Goal: Task Accomplishment & Management: Complete application form

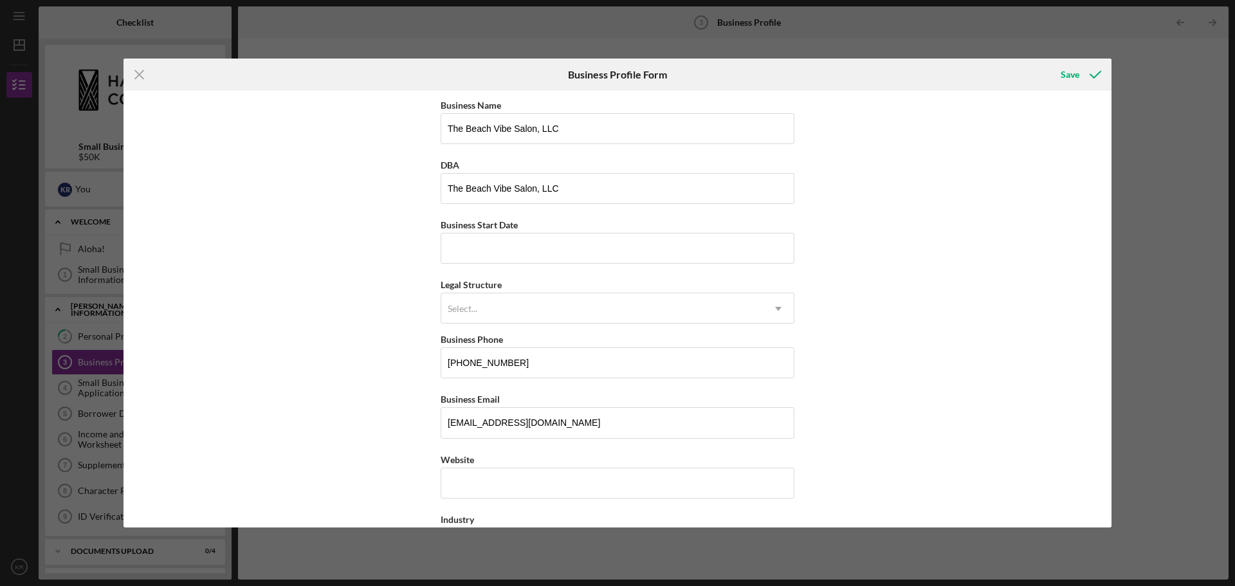
click at [1163, 375] on div "Icon/Menu Close Business Profile Form Save Business Name The Beach Vibe Salon, …" at bounding box center [617, 293] width 1235 height 586
click at [501, 485] on input "Website" at bounding box center [618, 483] width 354 height 31
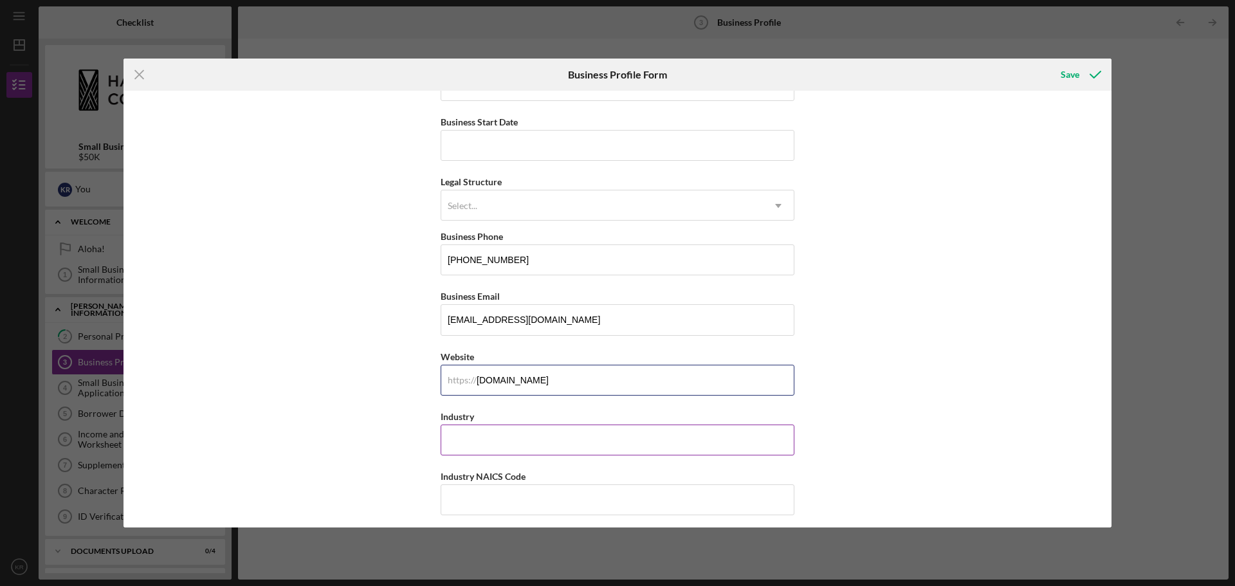
type input "[DOMAIN_NAME]"
click at [593, 441] on input "Industry" at bounding box center [618, 440] width 354 height 31
type input "Beauty"
click at [502, 503] on input "Industry NAICS Code" at bounding box center [618, 500] width 354 height 31
type input "812112"
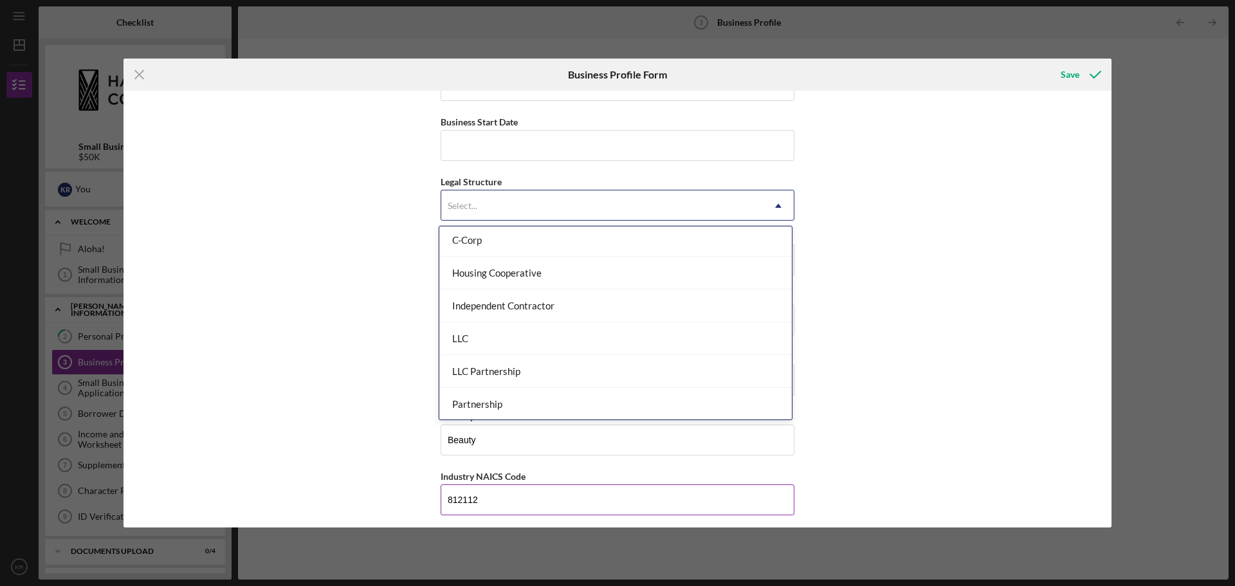
scroll to position [137, 0]
click at [521, 336] on div "LLC" at bounding box center [615, 335] width 353 height 33
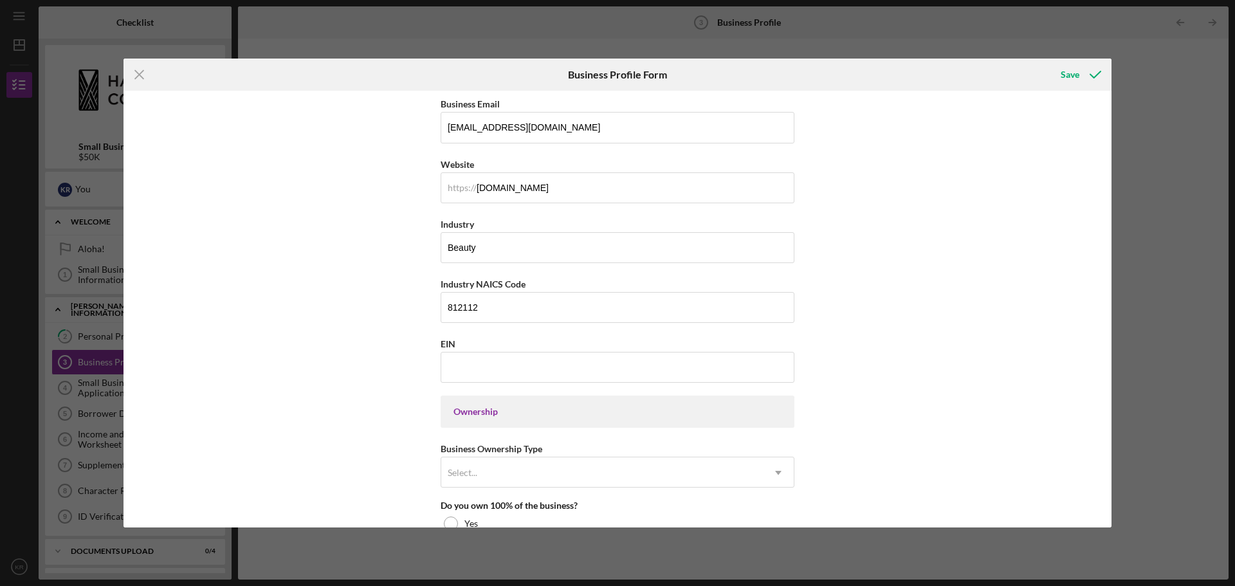
scroll to position [296, 0]
click at [555, 363] on input "EIN" at bounding box center [618, 366] width 354 height 31
type input "[US_EMPLOYER_IDENTIFICATION_NUMBER]"
click at [577, 416] on div "Ownership" at bounding box center [618, 411] width 354 height 32
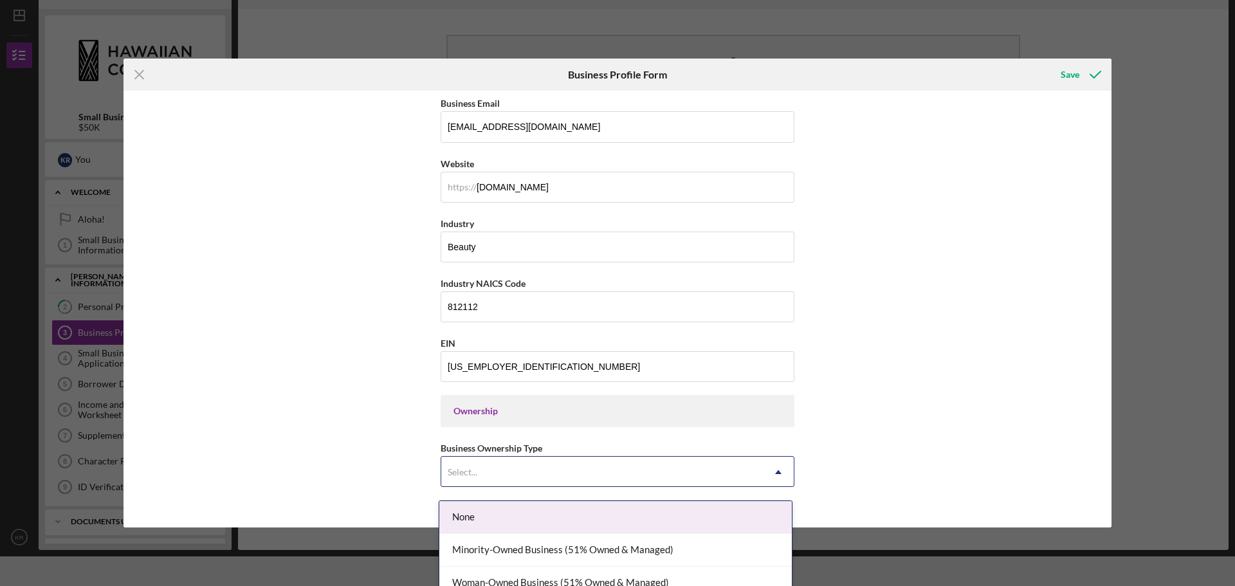
click at [544, 472] on div "Select..." at bounding box center [602, 473] width 322 height 30
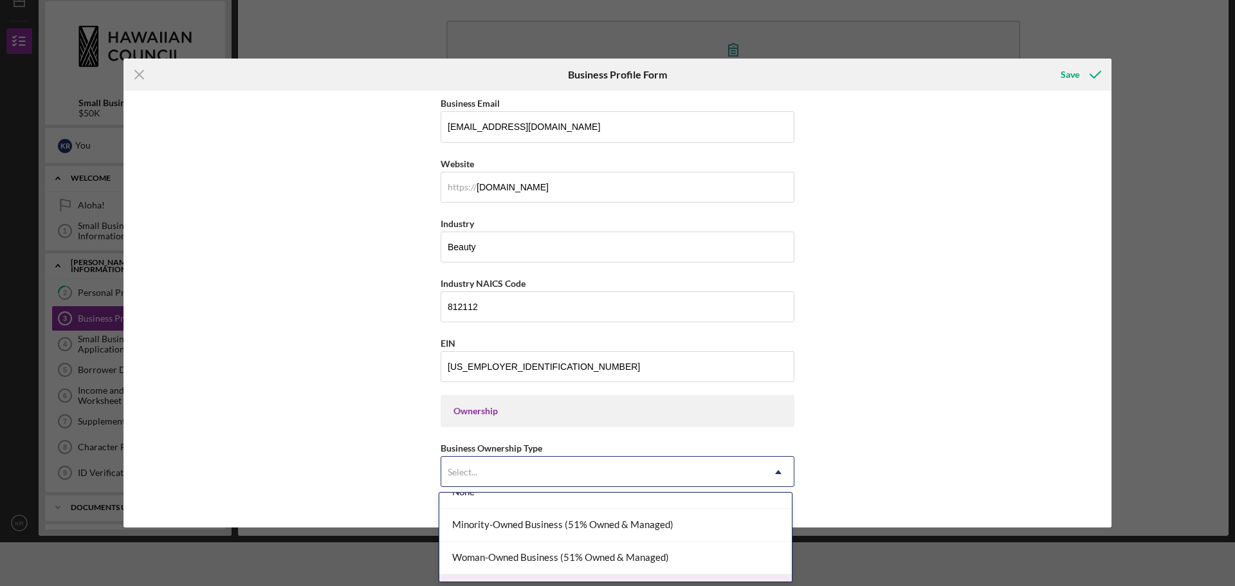
scroll to position [0, 0]
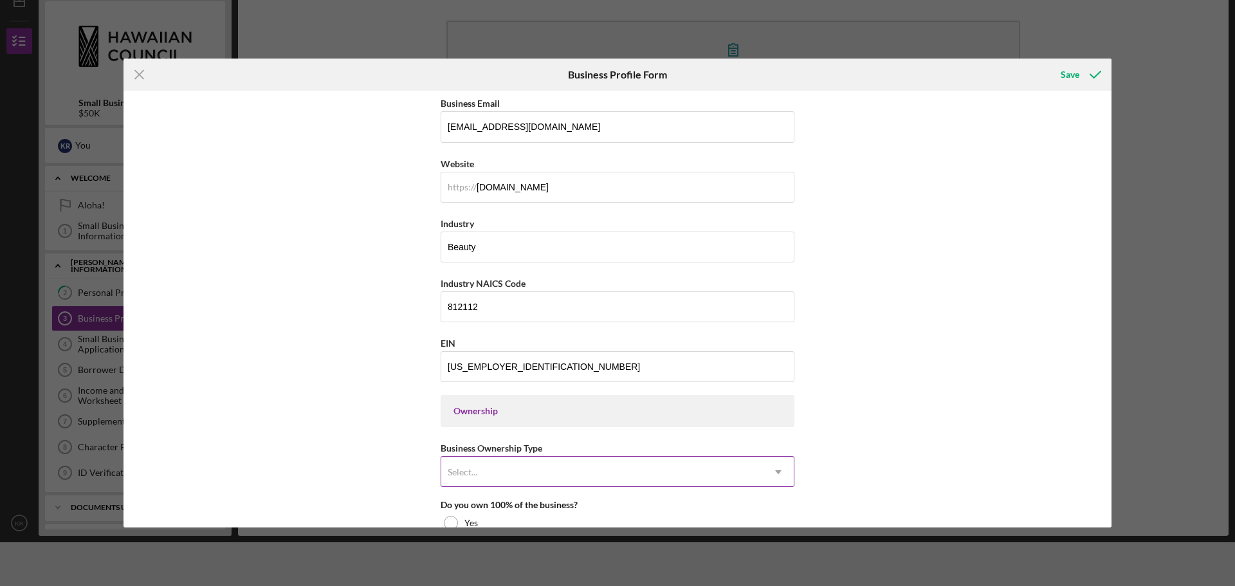
click at [600, 468] on div "Select..." at bounding box center [602, 473] width 322 height 30
click at [598, 468] on div "Select..." at bounding box center [602, 473] width 322 height 30
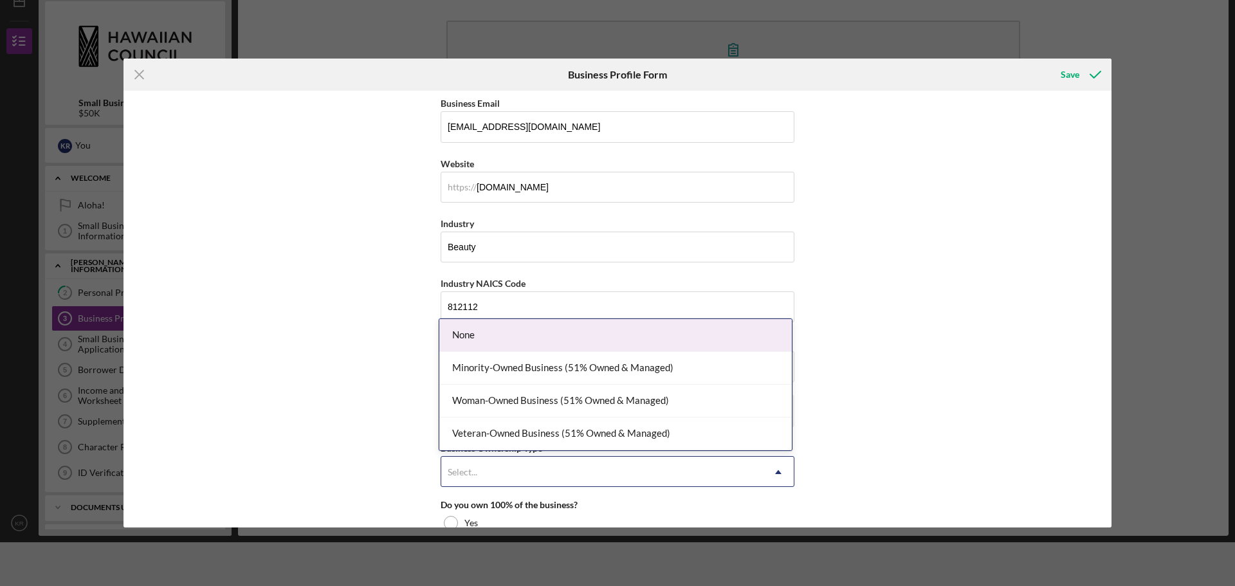
click at [671, 472] on div "Select..." at bounding box center [602, 473] width 322 height 30
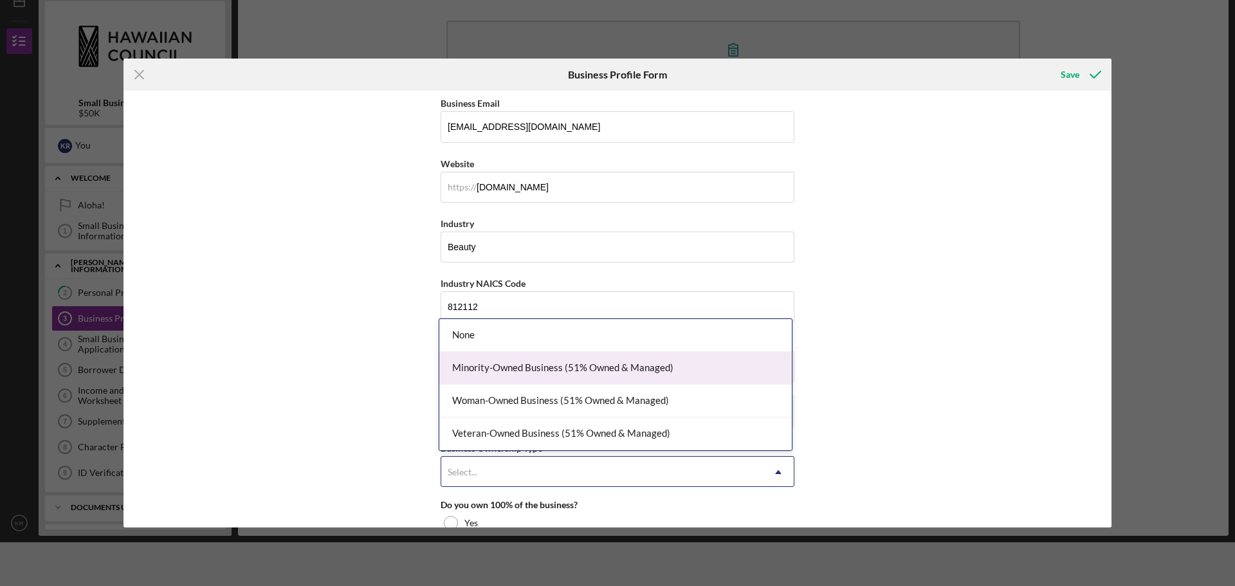
click at [610, 365] on div "Minority-Owned Business (51% Owned & Managed)" at bounding box center [615, 368] width 353 height 33
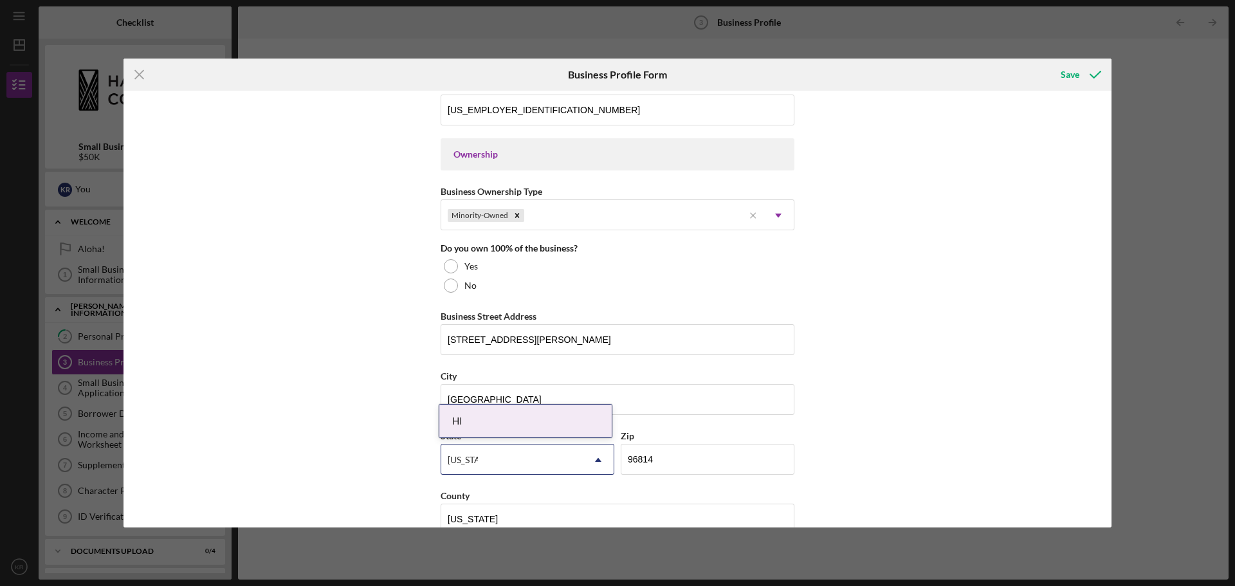
scroll to position [553, 0]
click at [450, 264] on div at bounding box center [451, 266] width 14 height 14
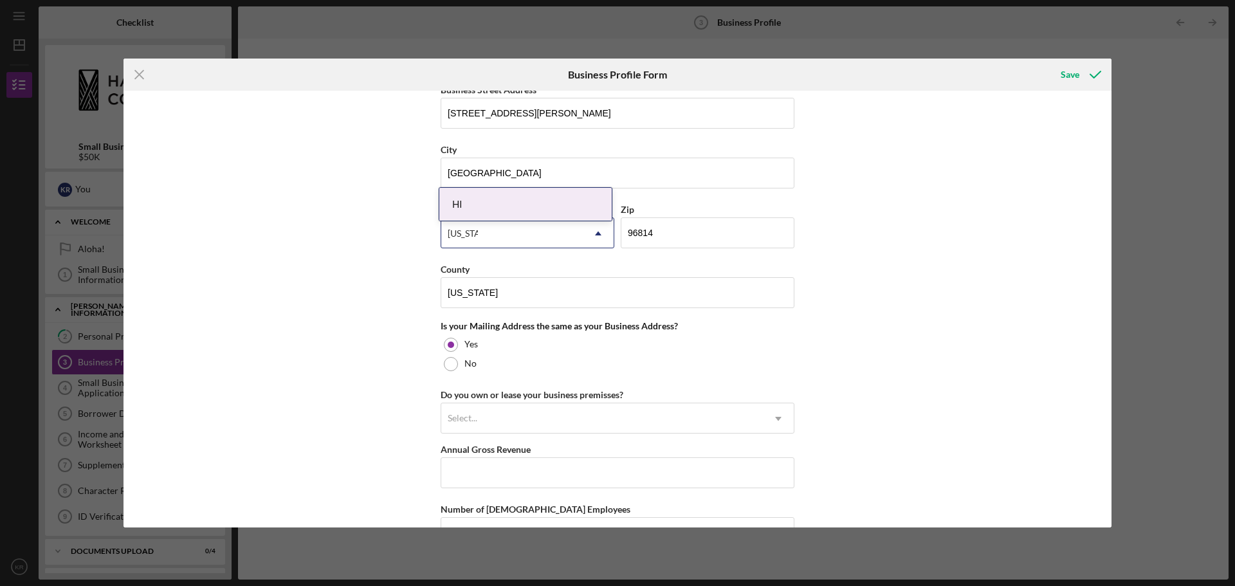
scroll to position [811, 0]
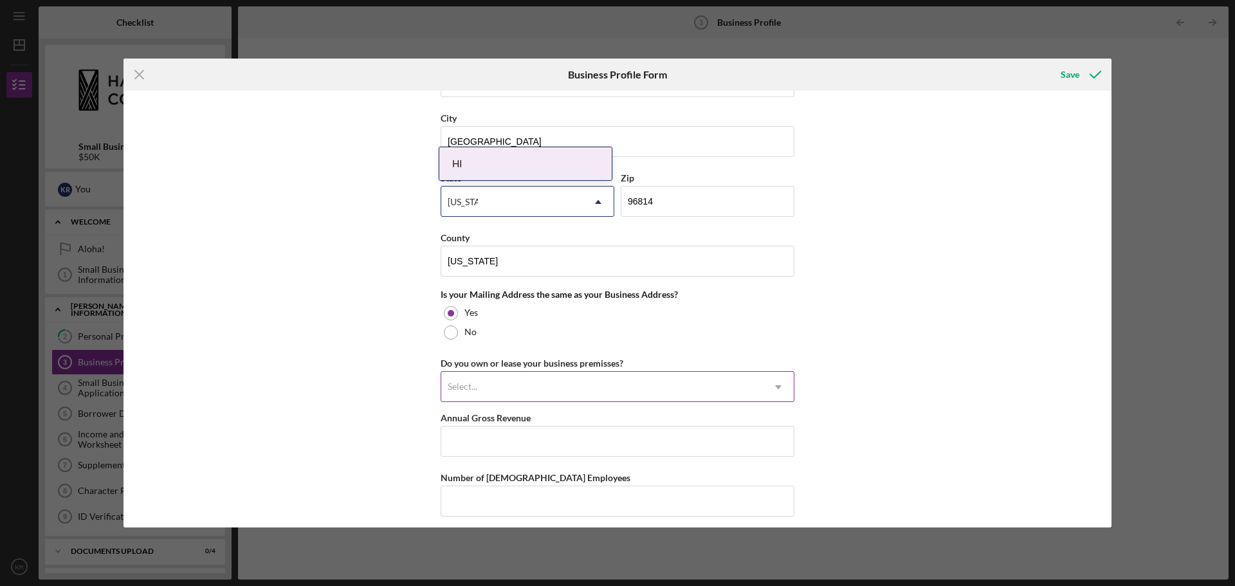
click at [769, 387] on icon "Icon/Dropdown Arrow" at bounding box center [778, 387] width 31 height 31
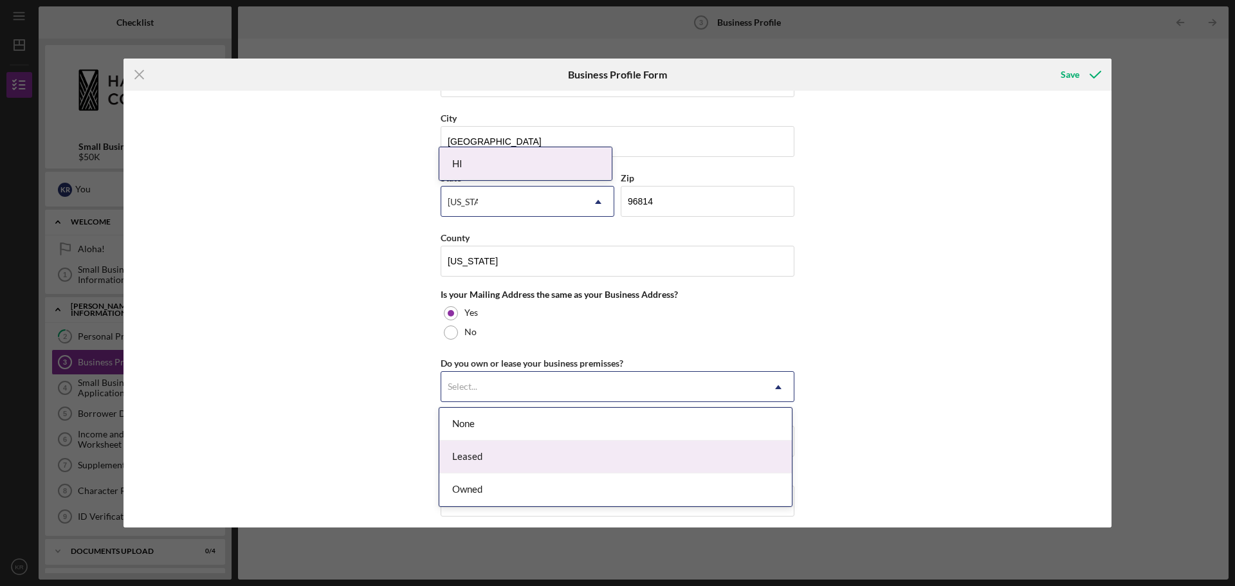
click at [721, 460] on div "Leased" at bounding box center [615, 457] width 353 height 33
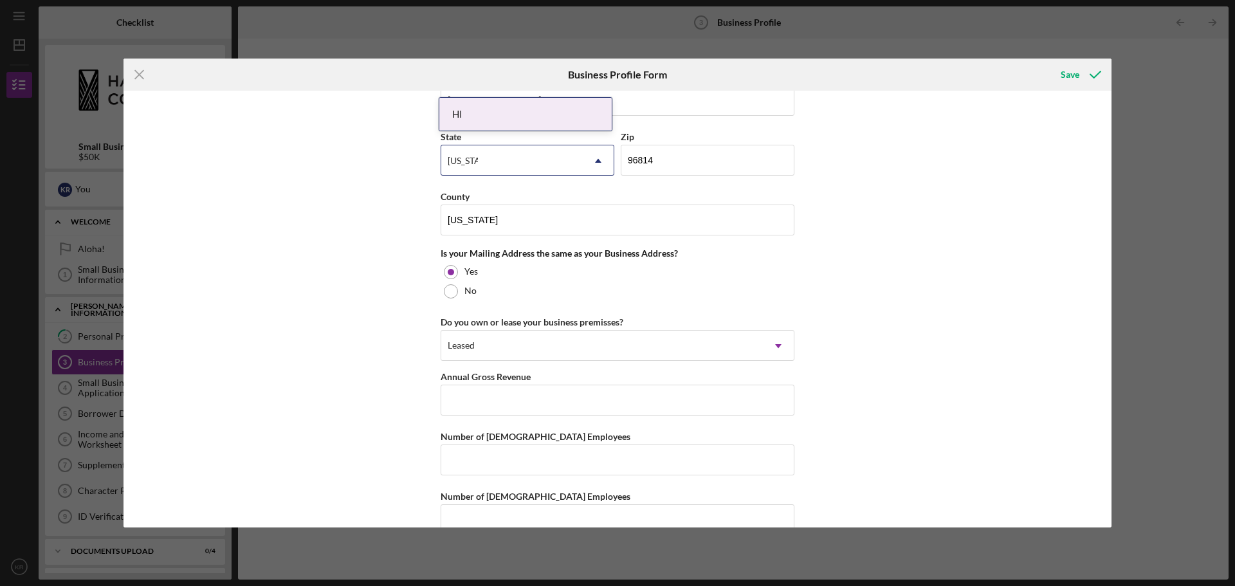
scroll to position [875, 0]
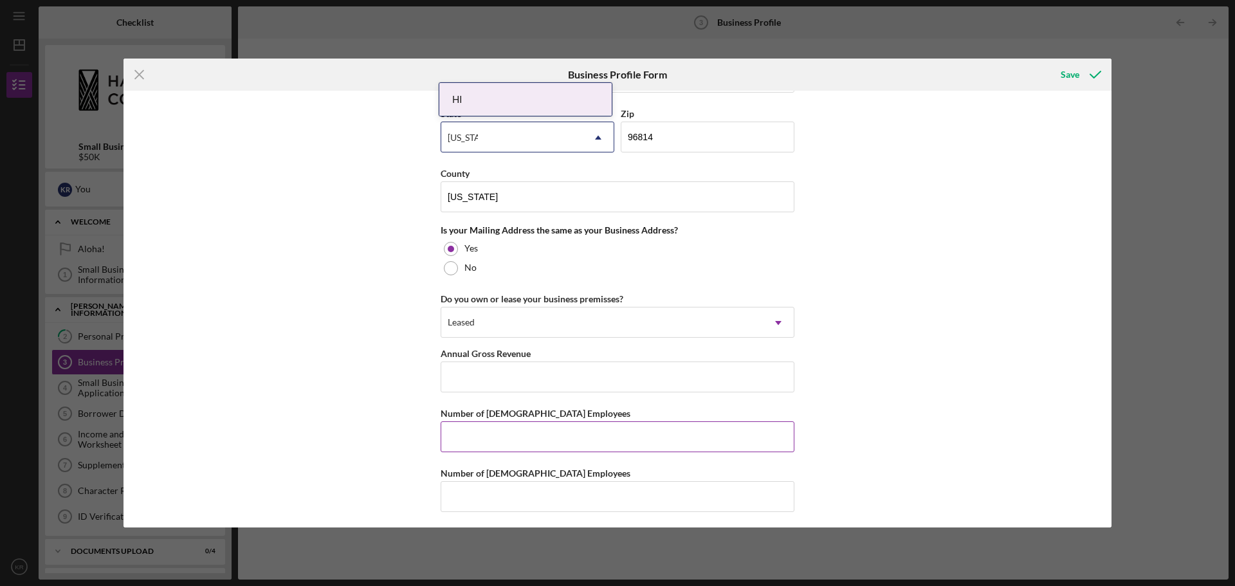
click at [692, 432] on input "Number of [DEMOGRAPHIC_DATA] Employees" at bounding box center [618, 436] width 354 height 31
type input "0"
click at [566, 501] on input "Number of [DEMOGRAPHIC_DATA] Employees" at bounding box center [618, 496] width 354 height 31
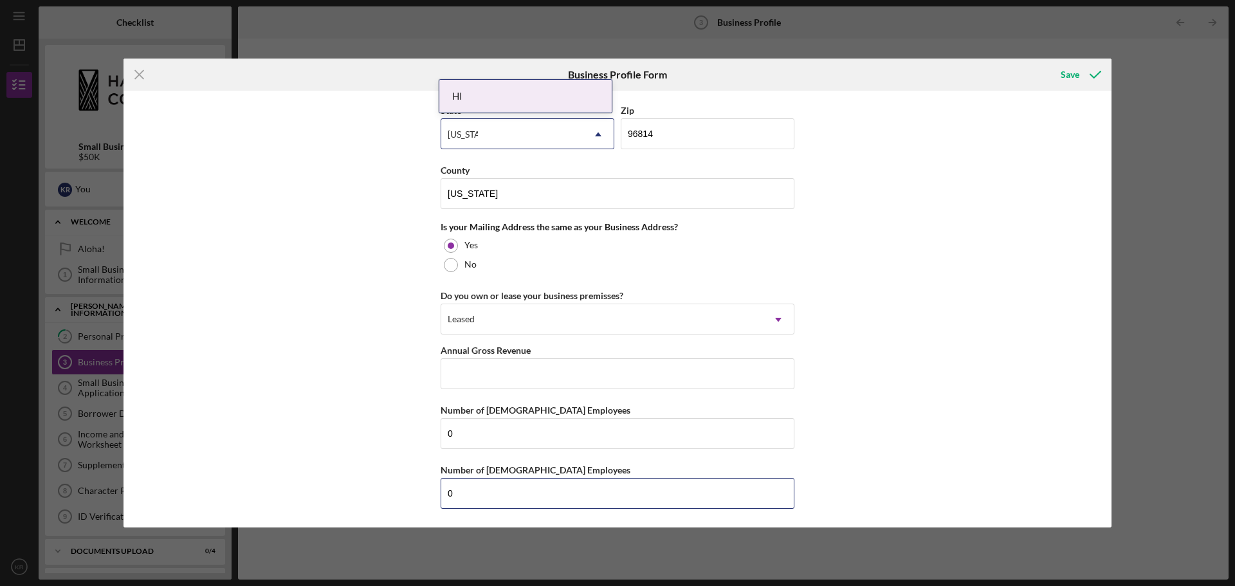
scroll to position [879, 0]
type input "0"
click at [580, 370] on input "Annual Gross Revenue" at bounding box center [618, 373] width 354 height 31
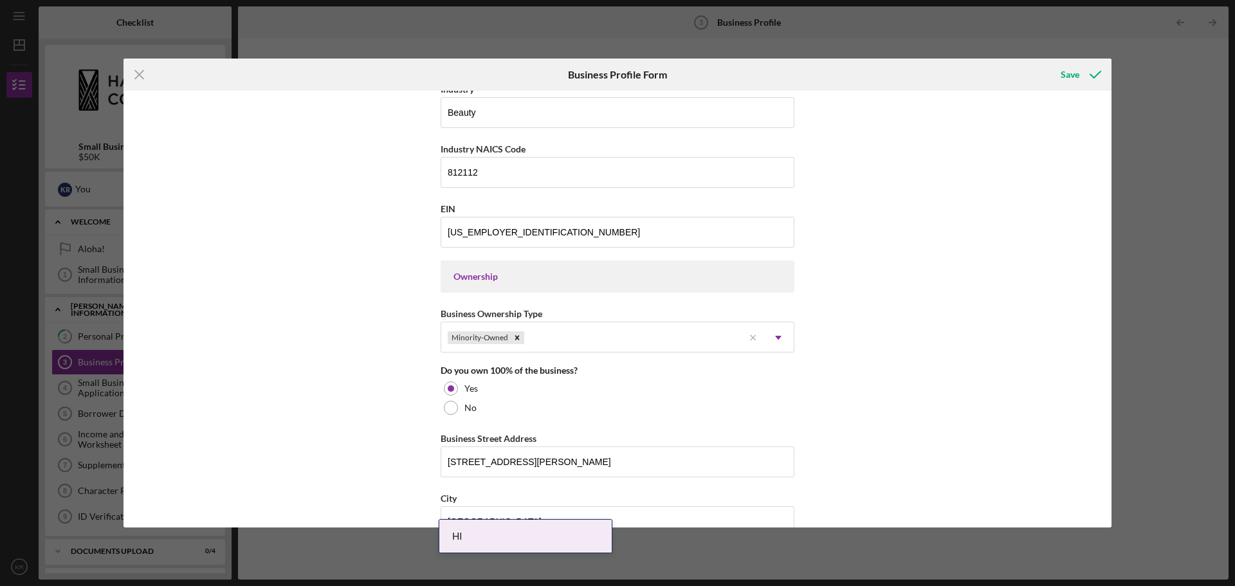
scroll to position [429, 0]
click at [1072, 78] on div "Save" at bounding box center [1070, 75] width 19 height 26
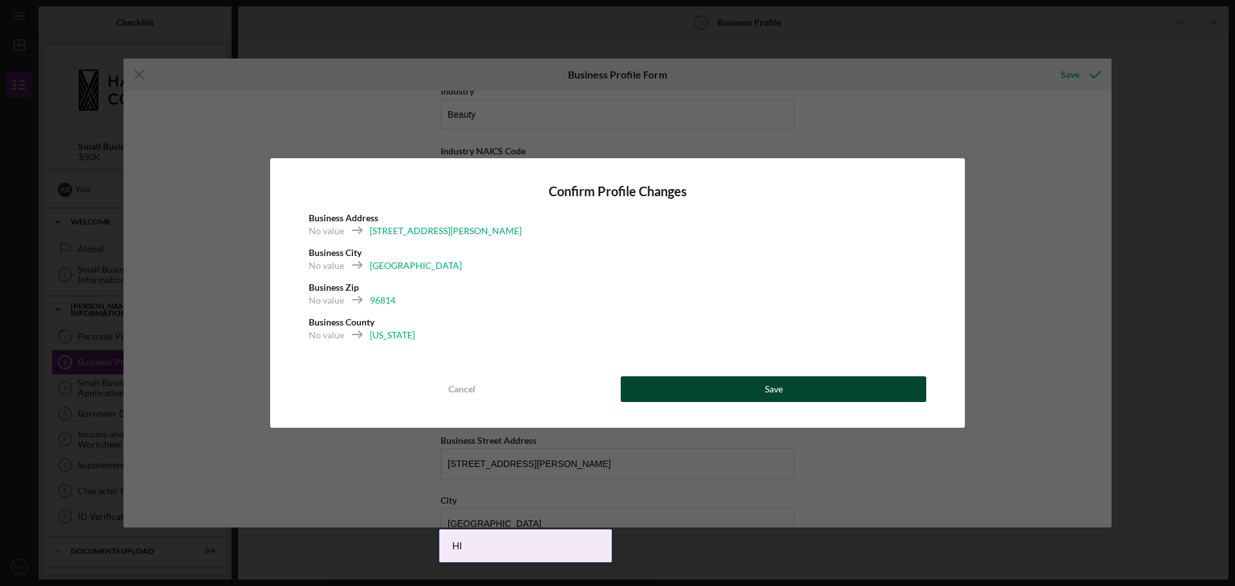
click at [737, 391] on button "Save" at bounding box center [774, 389] width 306 height 26
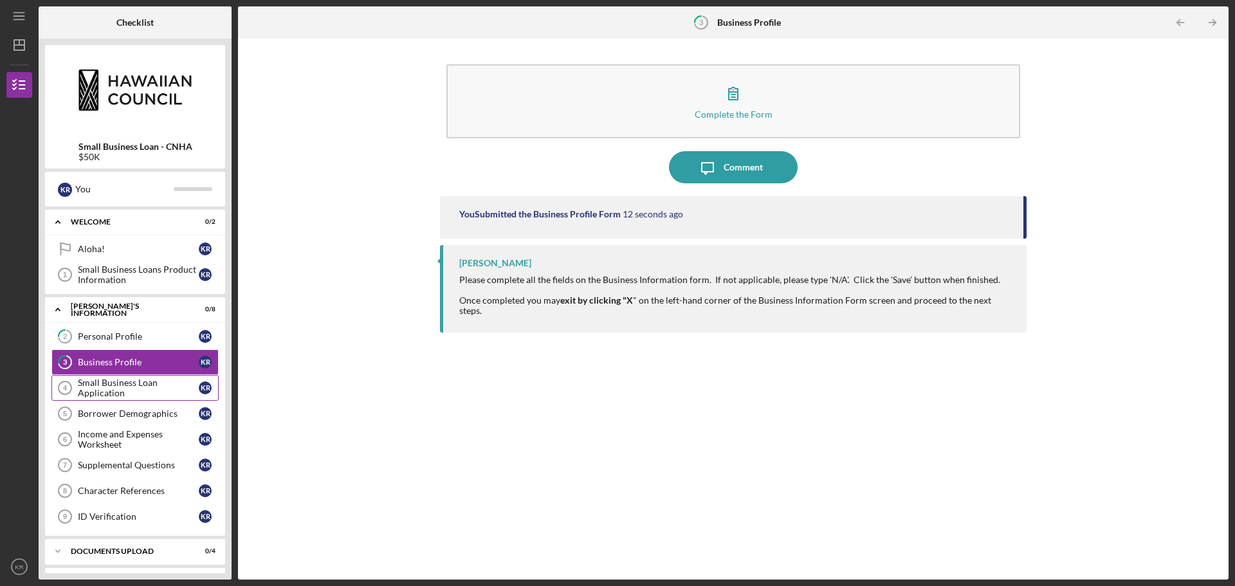
click at [107, 394] on div "Small Business Loan Application" at bounding box center [138, 388] width 121 height 21
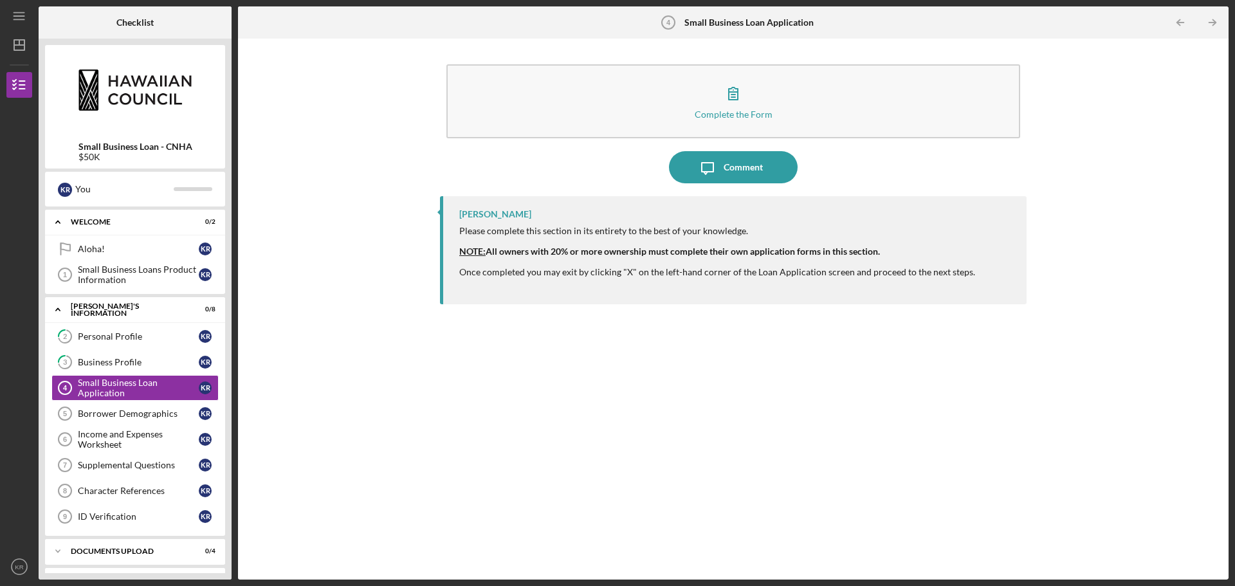
drag, startPoint x: 755, startPoint y: 103, endPoint x: 272, endPoint y: 77, distance: 484.6
click at [272, 77] on div "Complete the Form Form Icon/Message Comment [PERSON_NAME] Please complete this …" at bounding box center [734, 309] width 978 height 528
